Goal: Find specific page/section: Locate a particular part of the current website

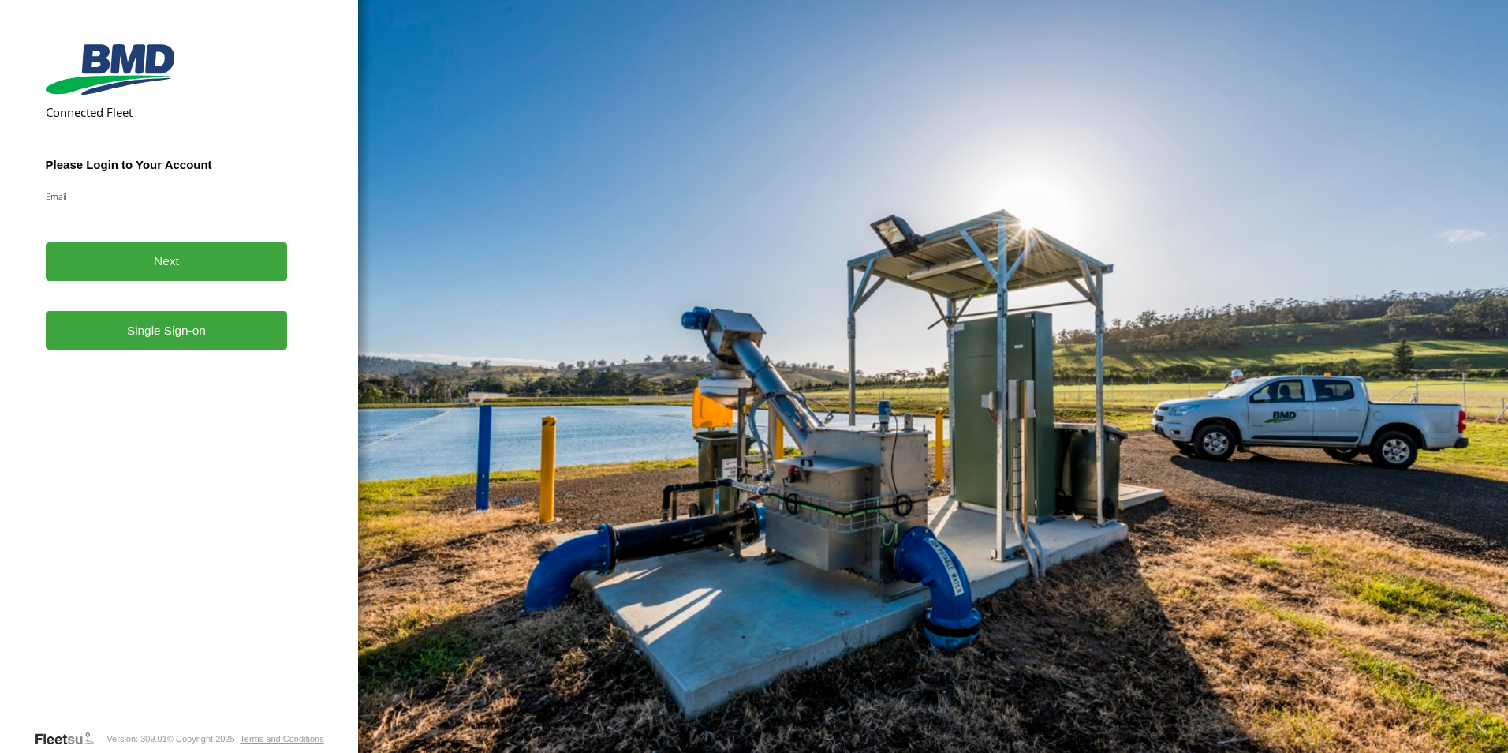
click at [134, 208] on input "Email" at bounding box center [167, 216] width 242 height 28
click at [89, 225] on input "Email" at bounding box center [167, 216] width 242 height 28
click at [121, 223] on input "Email" at bounding box center [167, 216] width 242 height 28
click at [117, 207] on input "Email" at bounding box center [167, 216] width 242 height 28
drag, startPoint x: 118, startPoint y: 207, endPoint x: 128, endPoint y: 206, distance: 9.6
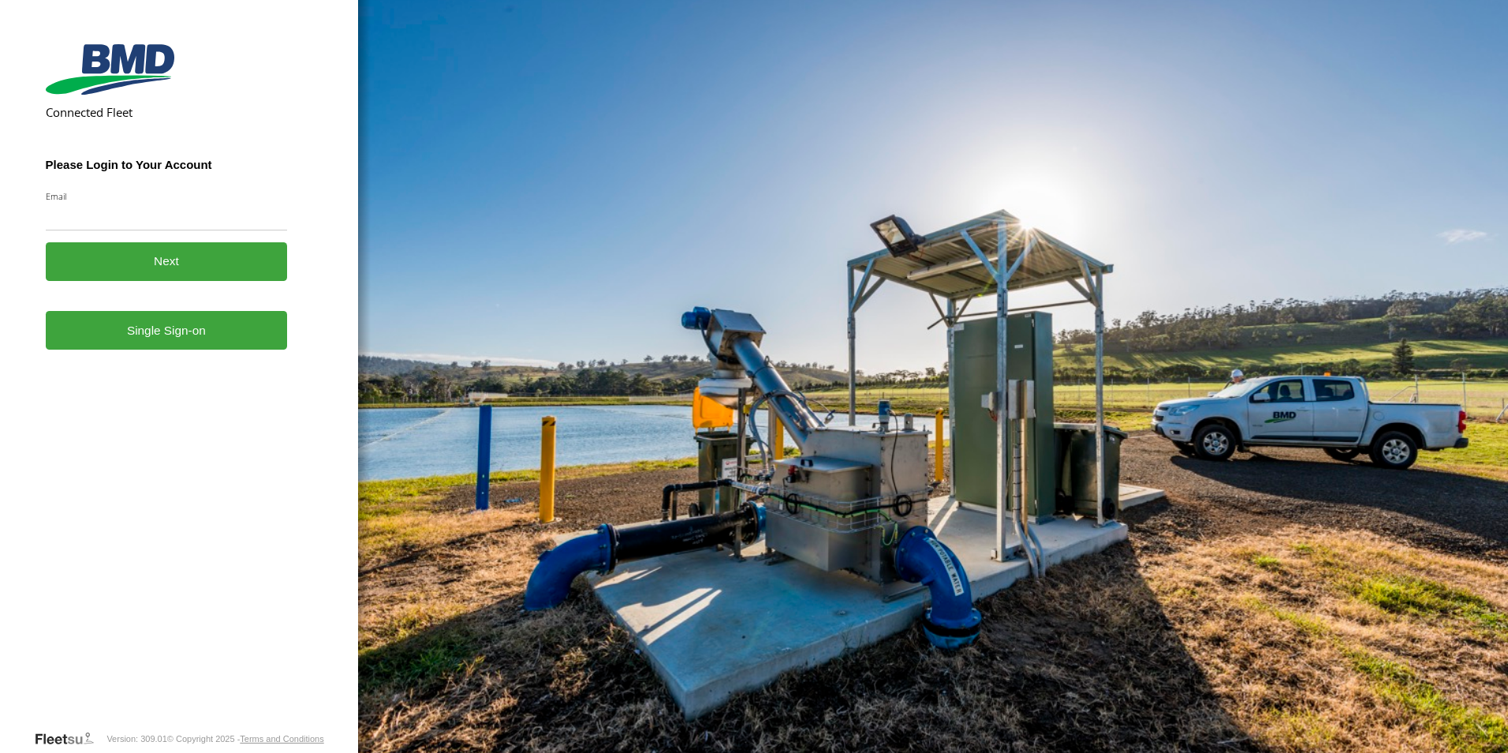
click at [125, 207] on input "Email" at bounding box center [167, 216] width 242 height 28
drag, startPoint x: 128, startPoint y: 206, endPoint x: 136, endPoint y: 207, distance: 8.0
click at [133, 208] on input "Email" at bounding box center [167, 216] width 242 height 28
drag, startPoint x: 136, startPoint y: 212, endPoint x: 108, endPoint y: 187, distance: 38.0
click at [107, 187] on form "Connected Fleet Please Login to Your Account Email Enter a valid login email ad…" at bounding box center [179, 383] width 267 height 691
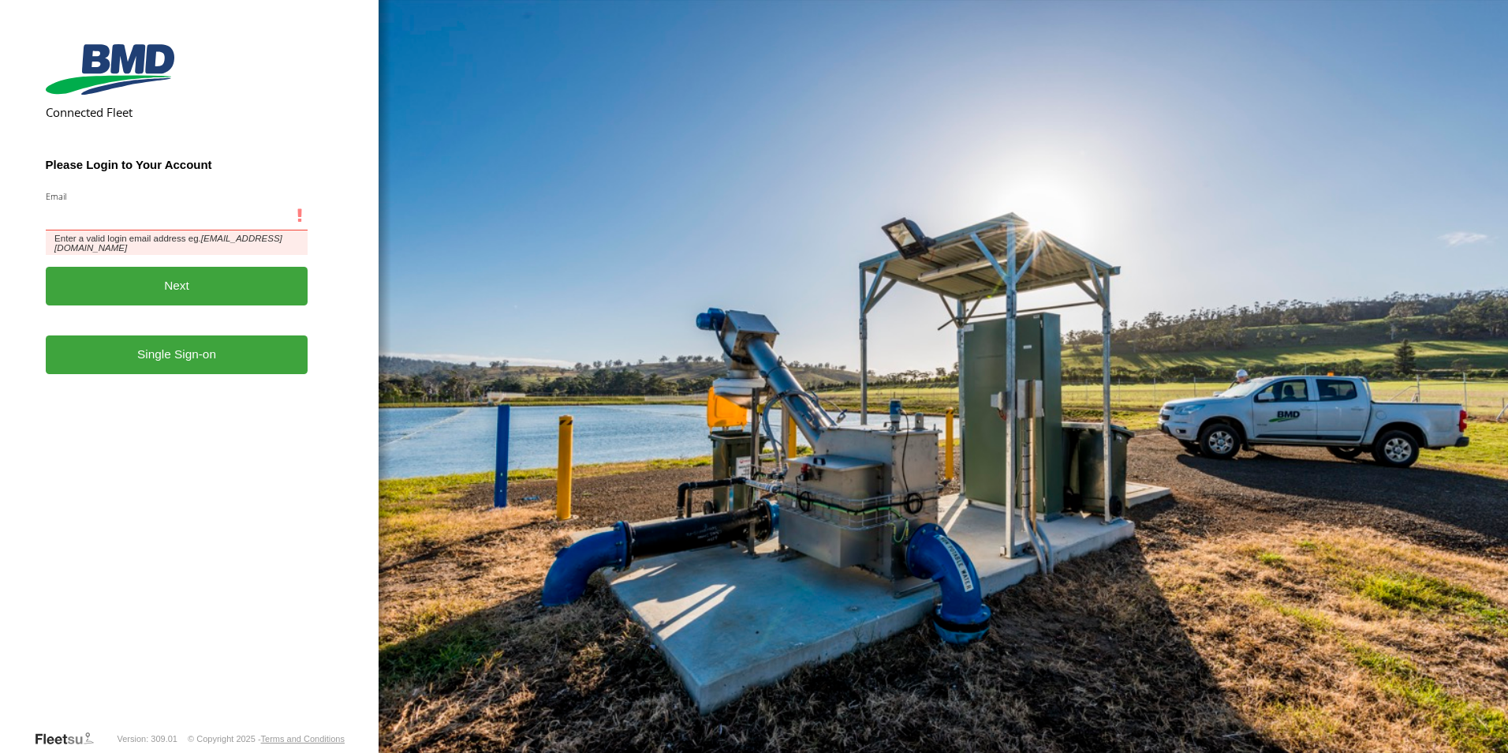
click at [92, 220] on input "Email" at bounding box center [177, 216] width 263 height 28
type input "**********"
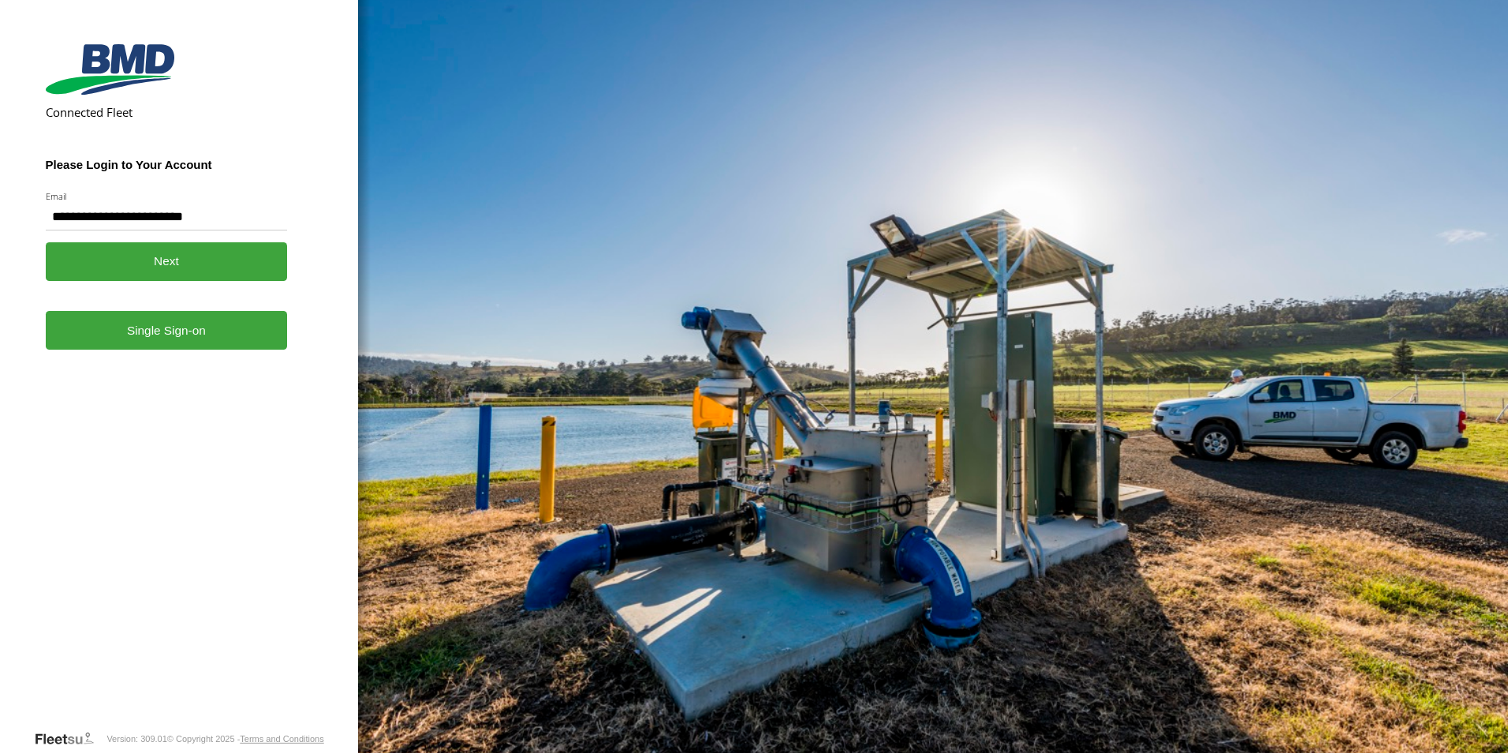
click at [136, 325] on link "Single Sign-on" at bounding box center [167, 330] width 242 height 39
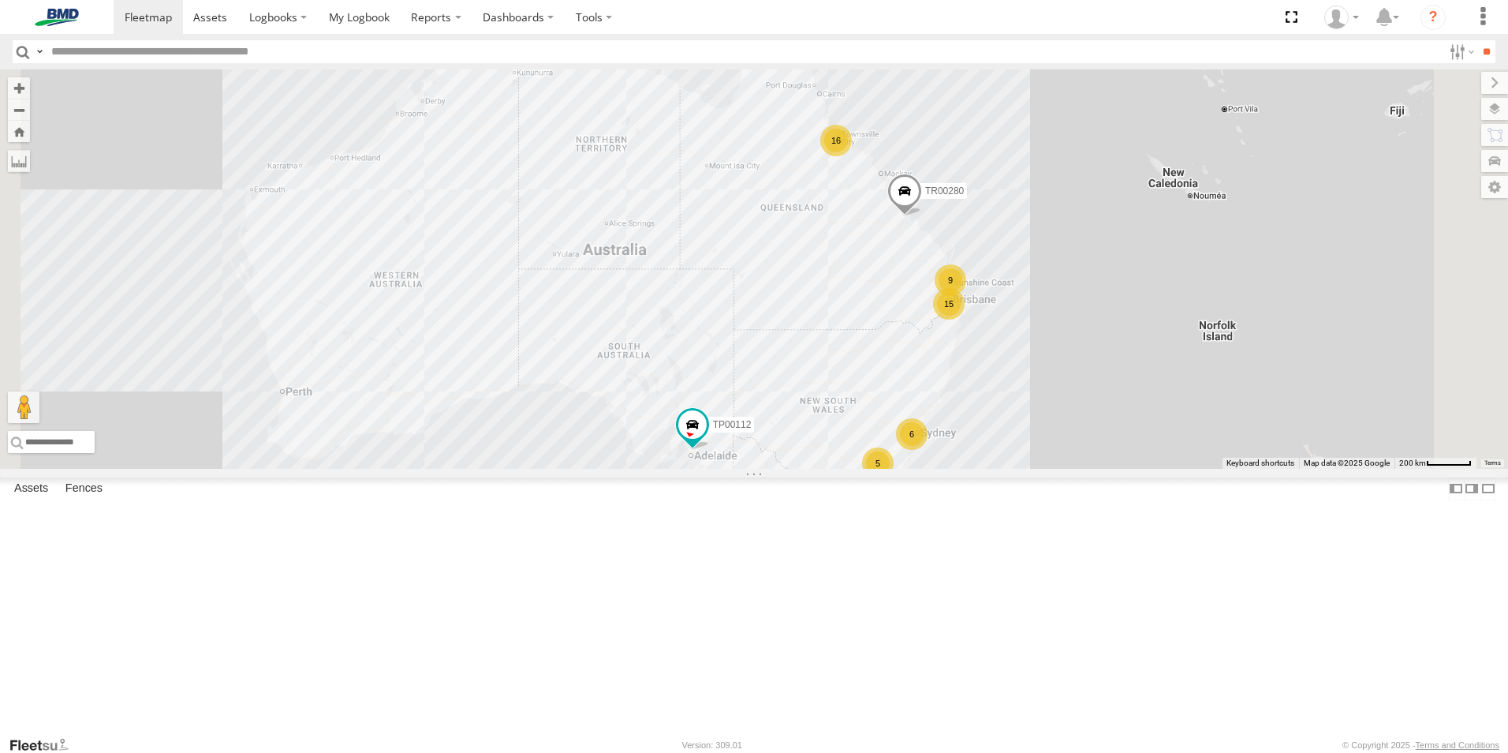
click at [110, 58] on input "text" at bounding box center [744, 51] width 1398 height 23
type input "*******"
click at [1478, 40] on input "**" at bounding box center [1487, 51] width 18 height 23
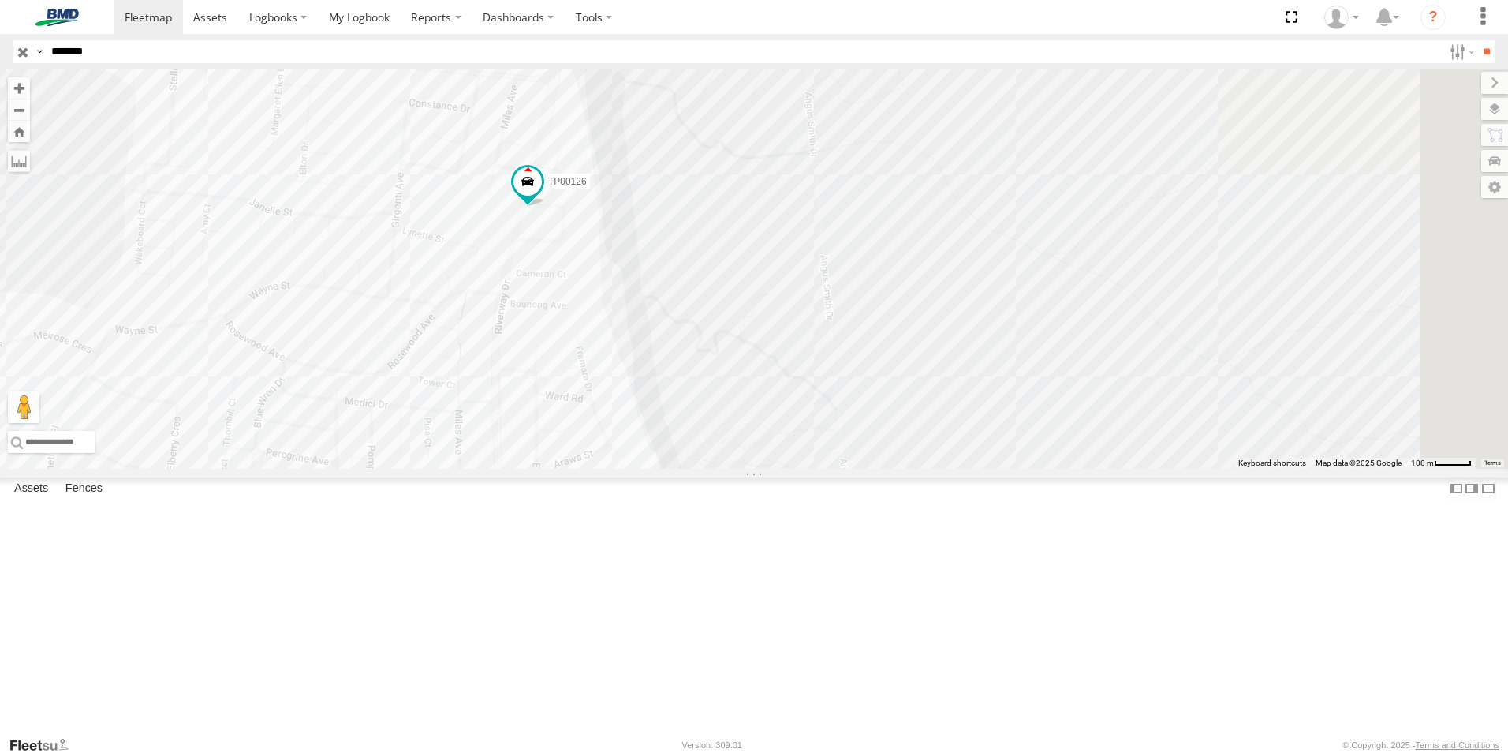
drag, startPoint x: 1029, startPoint y: 372, endPoint x: 562, endPoint y: 298, distance: 472.8
click at [562, 298] on div "TP00126" at bounding box center [754, 268] width 1508 height 399
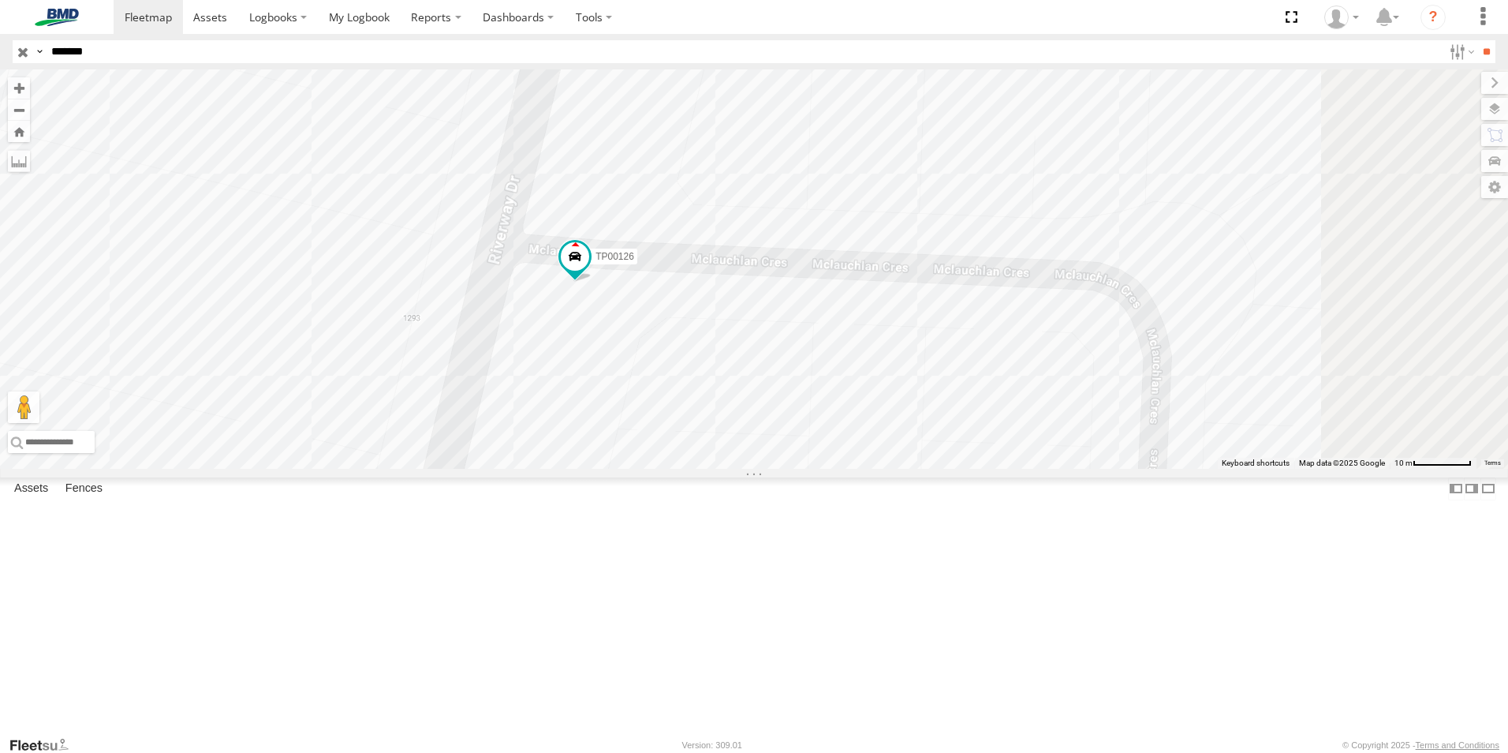
drag, startPoint x: 936, startPoint y: 286, endPoint x: 763, endPoint y: 544, distance: 311.1
click at [763, 469] on div "TP00126" at bounding box center [754, 268] width 1508 height 399
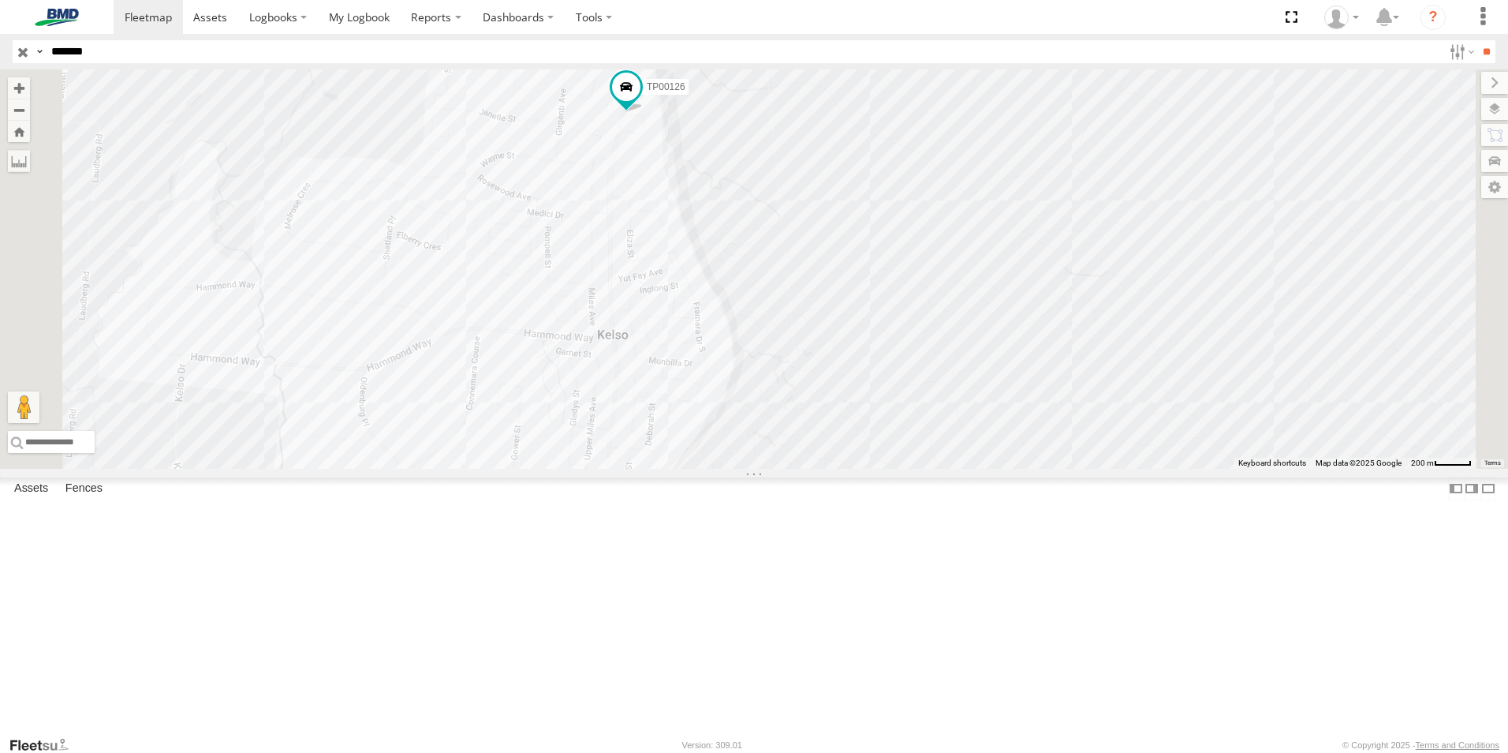
drag, startPoint x: 812, startPoint y: 626, endPoint x: 799, endPoint y: 447, distance: 180.3
click at [799, 447] on div "TP00126" at bounding box center [754, 268] width 1508 height 399
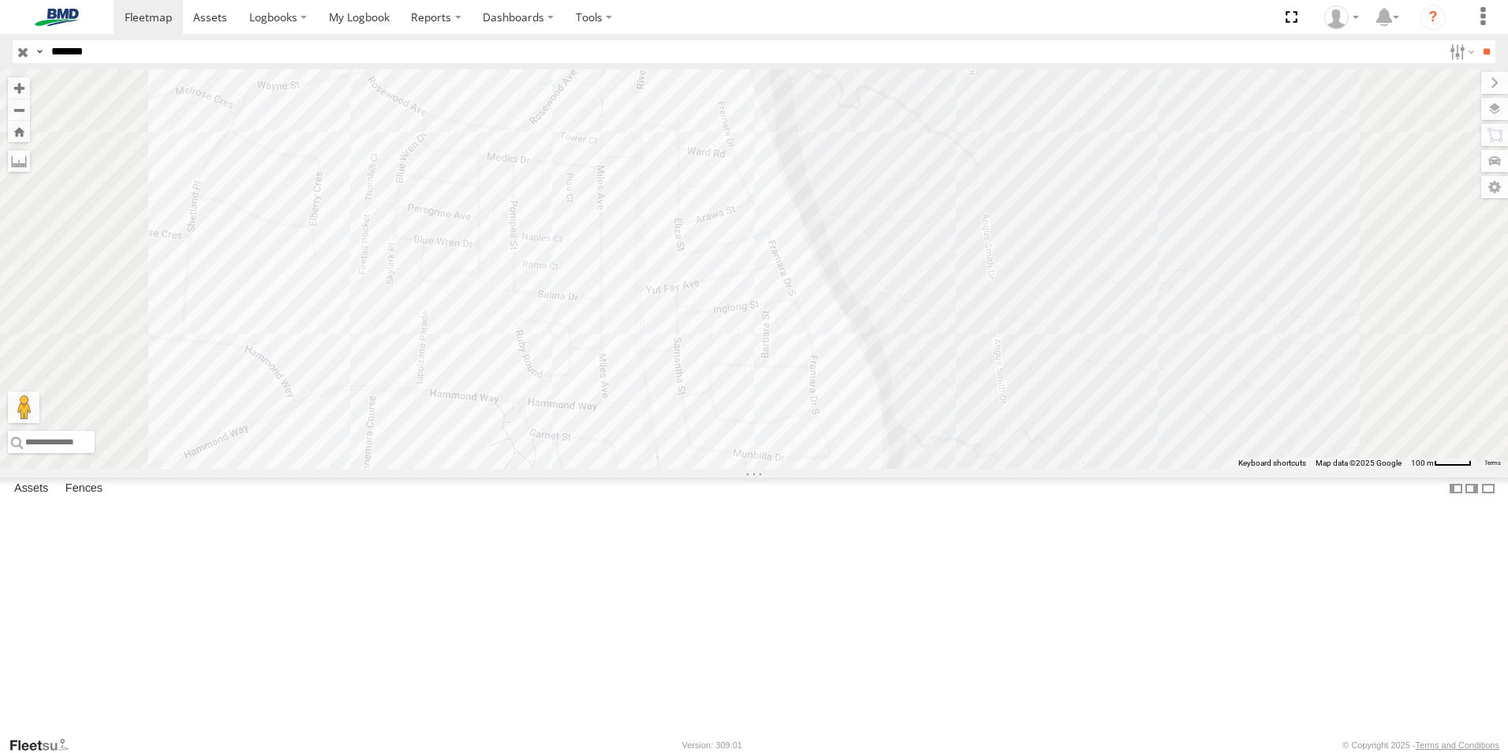
drag, startPoint x: 810, startPoint y: 309, endPoint x: 774, endPoint y: 521, distance: 215.3
click at [774, 469] on div "TP00126" at bounding box center [754, 268] width 1508 height 399
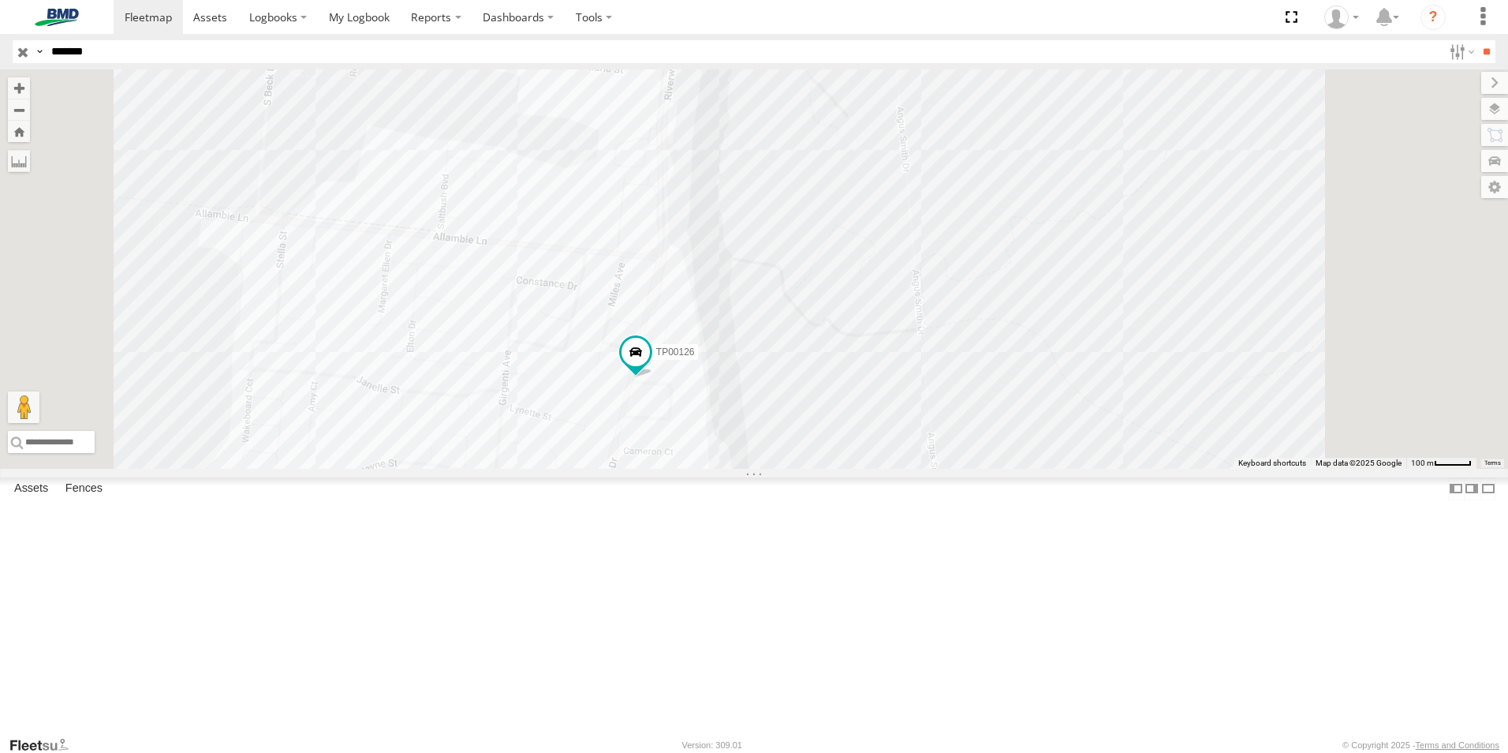
drag, startPoint x: 820, startPoint y: 186, endPoint x: 769, endPoint y: 660, distance: 476.8
click at [769, 469] on div "TP00126" at bounding box center [754, 268] width 1508 height 399
drag, startPoint x: 264, startPoint y: 107, endPoint x: 422, endPoint y: 211, distance: 189.7
click at [0, 0] on span at bounding box center [0, 0] width 0 height 0
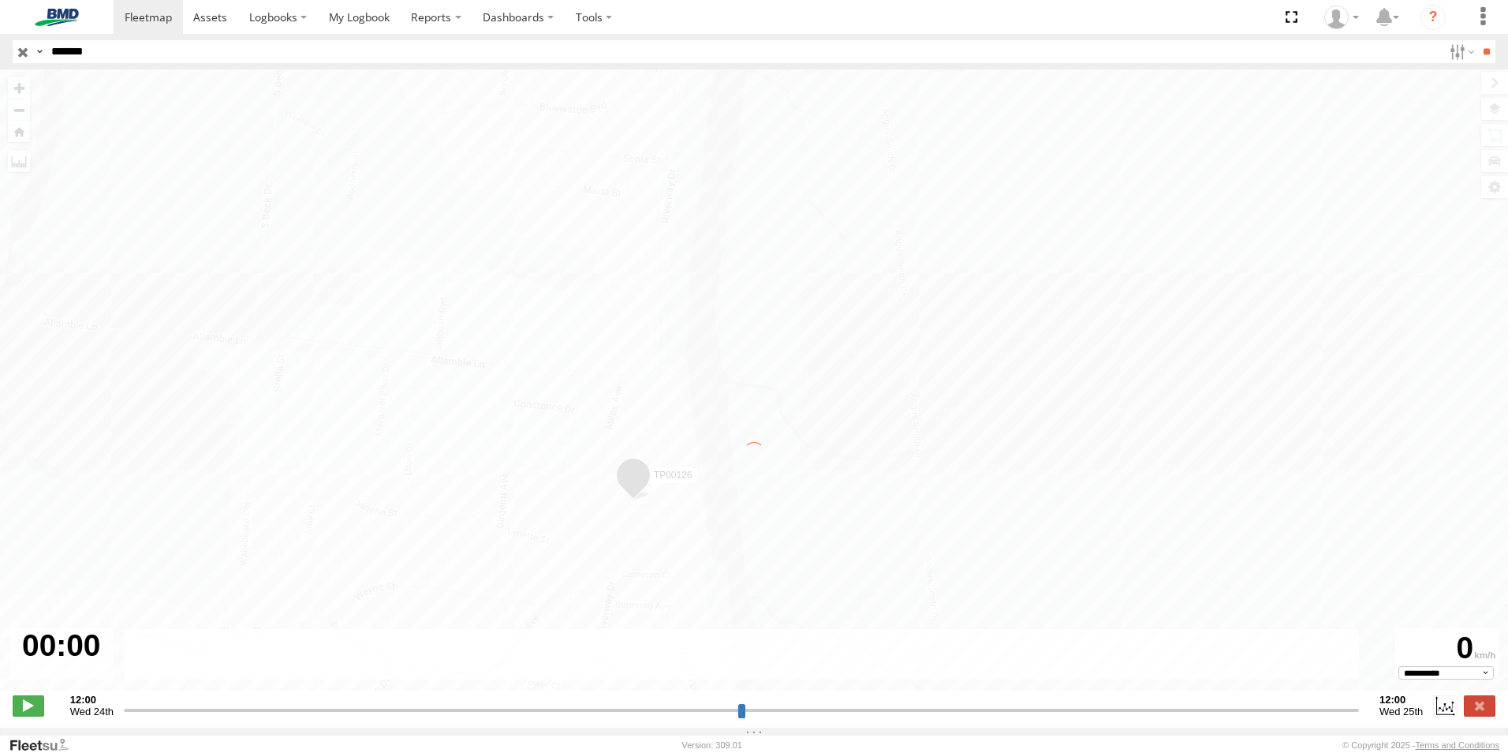
type input "**********"
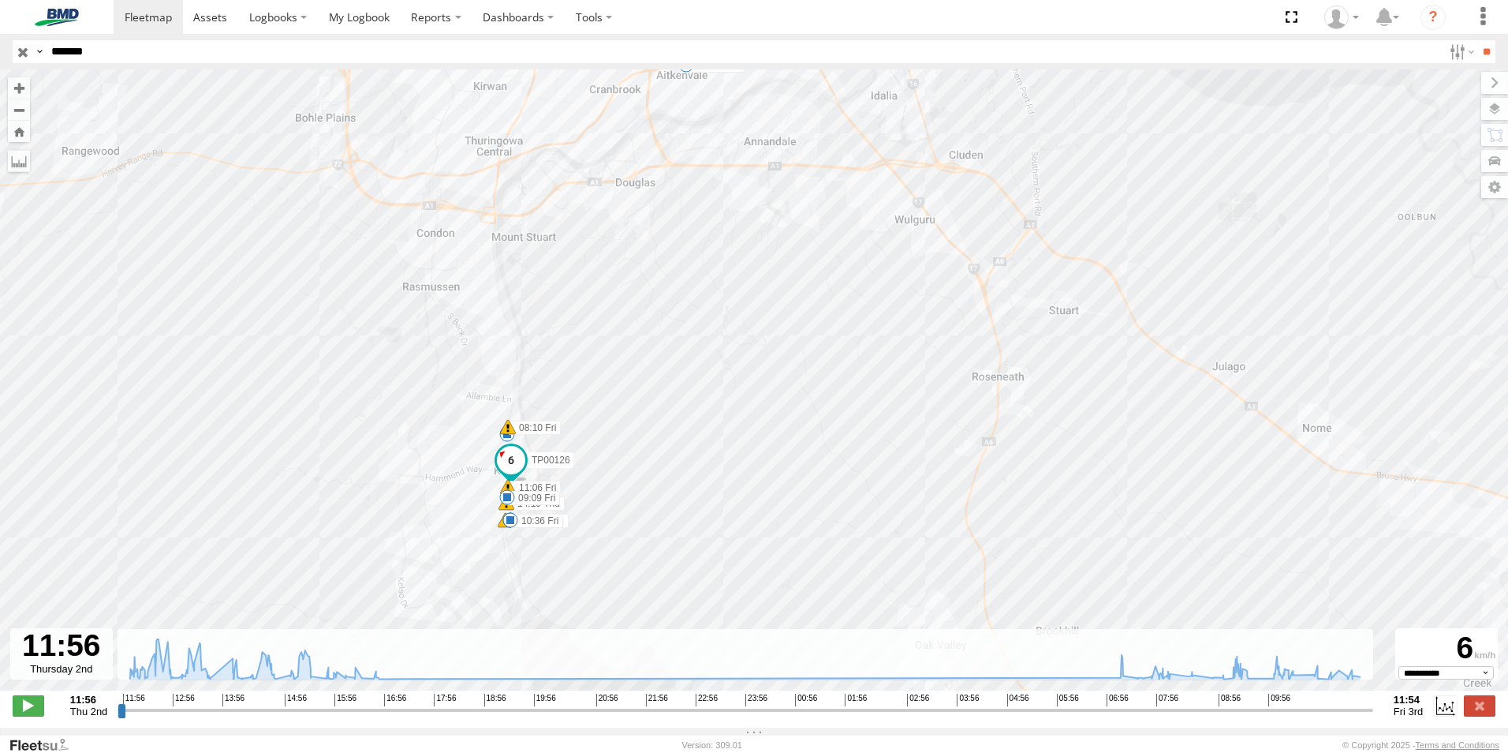
drag, startPoint x: 247, startPoint y: 416, endPoint x: 218, endPoint y: 307, distance: 112.7
click at [218, 307] on div "TP00126 14:19 Thu 15:11 Thu 15:27 Thu 16:50 Thu 08:10 Fri 09:09 Fri 09:47 Fri 1…" at bounding box center [754, 387] width 1508 height 637
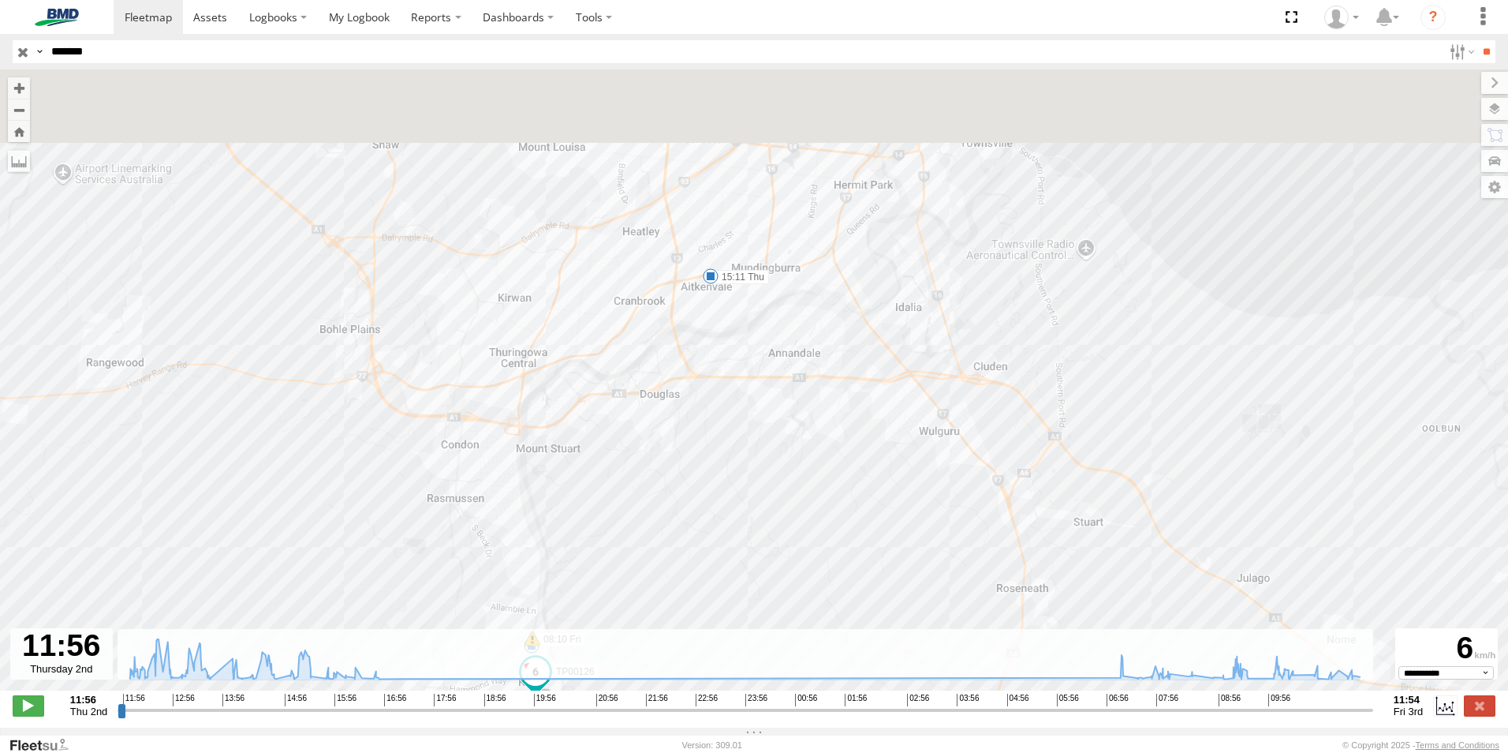
drag, startPoint x: 645, startPoint y: 284, endPoint x: 671, endPoint y: 500, distance: 217.7
click at [671, 500] on div "TP00126 14:19 Thu 15:11 Thu 15:27 Thu 16:50 Thu 08:10 Fri 09:09 Fri 09:47 Fri 1…" at bounding box center [754, 387] width 1508 height 637
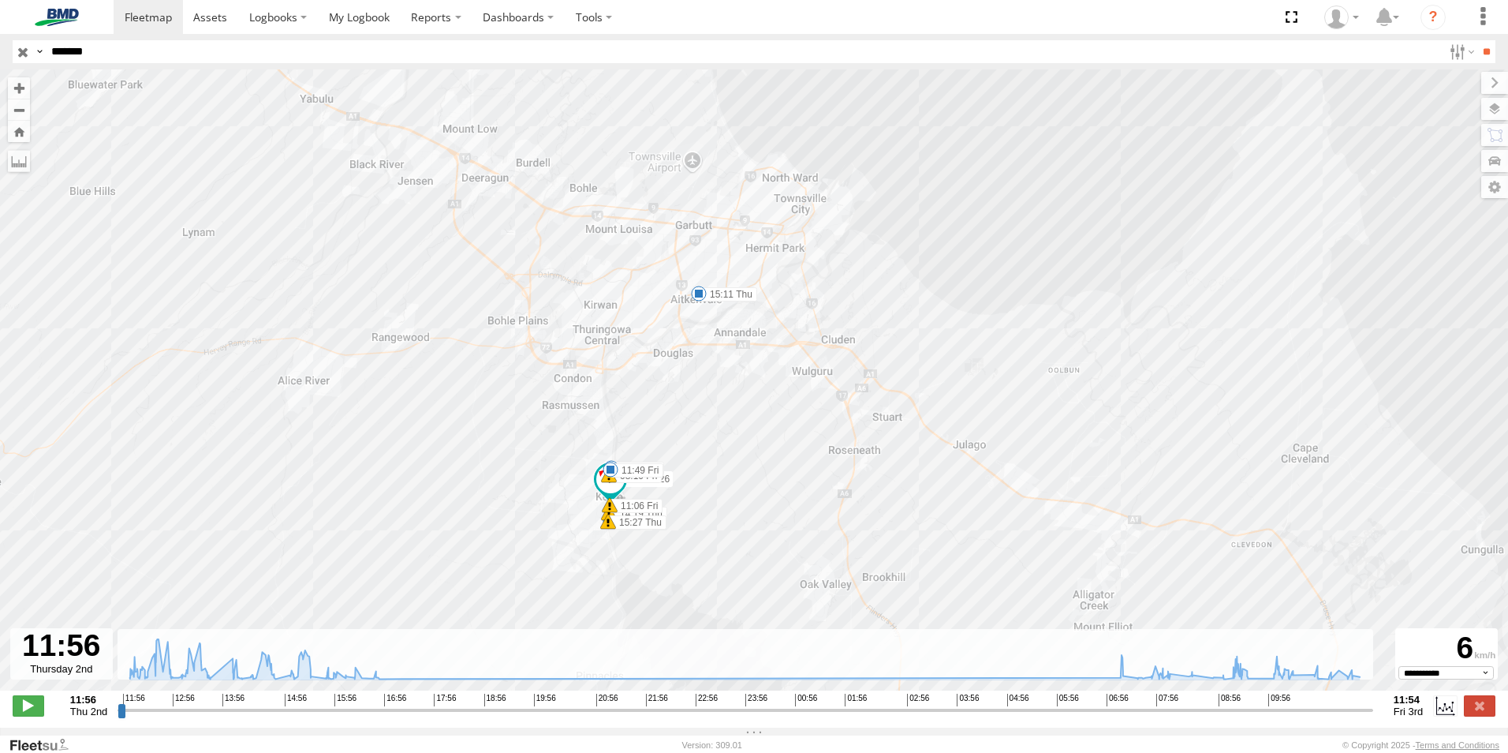
drag, startPoint x: 669, startPoint y: 250, endPoint x: 645, endPoint y: 192, distance: 63.3
click at [645, 192] on div "TP00126 14:19 Thu 15:11 Thu 15:27 Thu 08:10 Fri 11:06 Fri 10 11:23 Fri 11:49 Fri" at bounding box center [754, 387] width 1508 height 637
